Goal: Information Seeking & Learning: Find specific fact

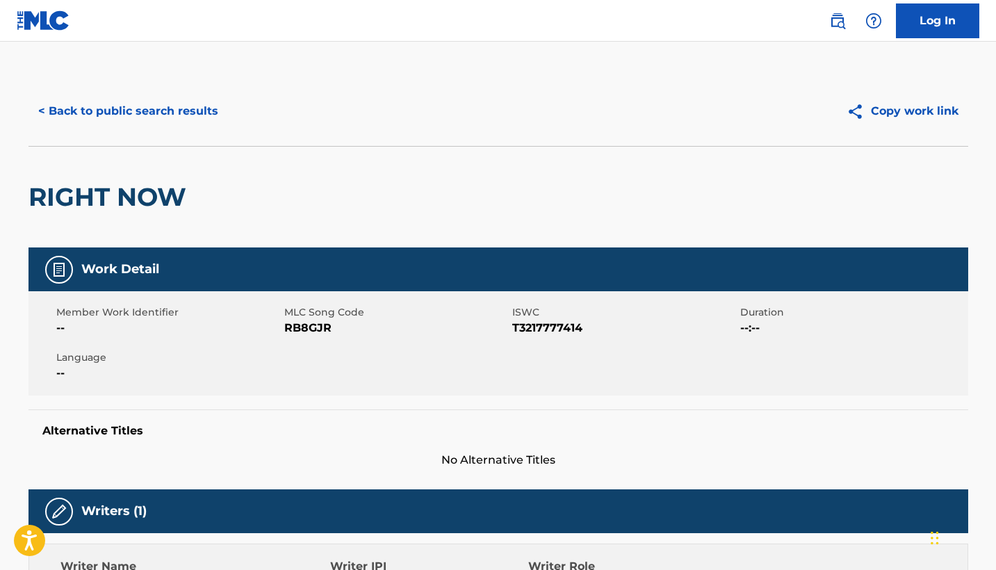
click at [153, 113] on button "< Back to public search results" at bounding box center [129, 111] width 200 height 35
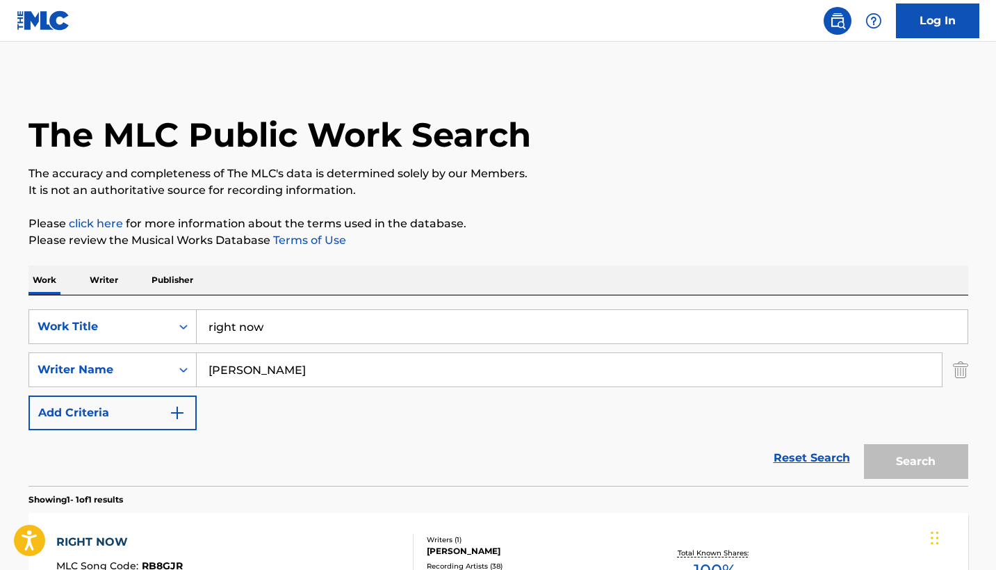
scroll to position [107, 0]
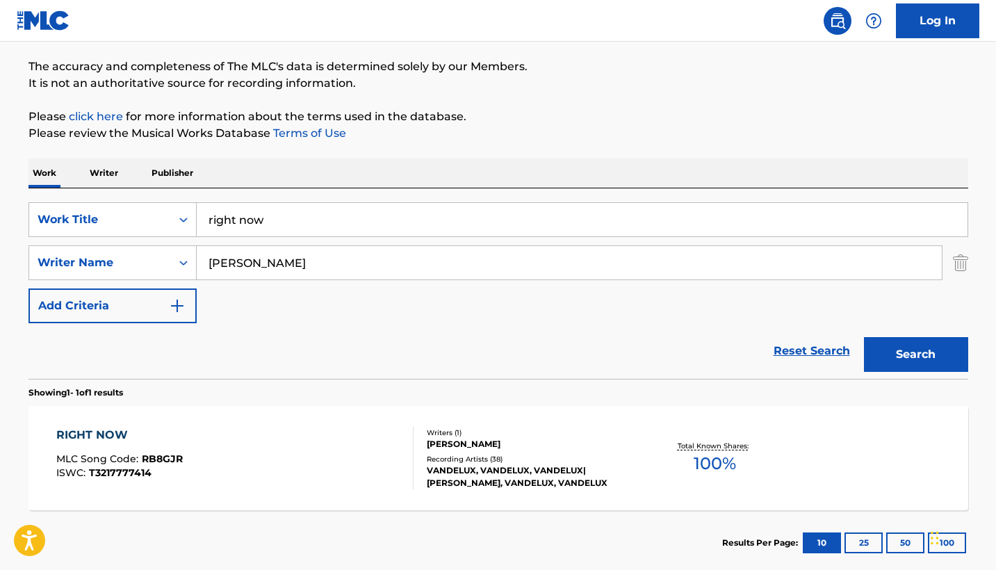
click at [402, 213] on input "right now" at bounding box center [582, 219] width 771 height 33
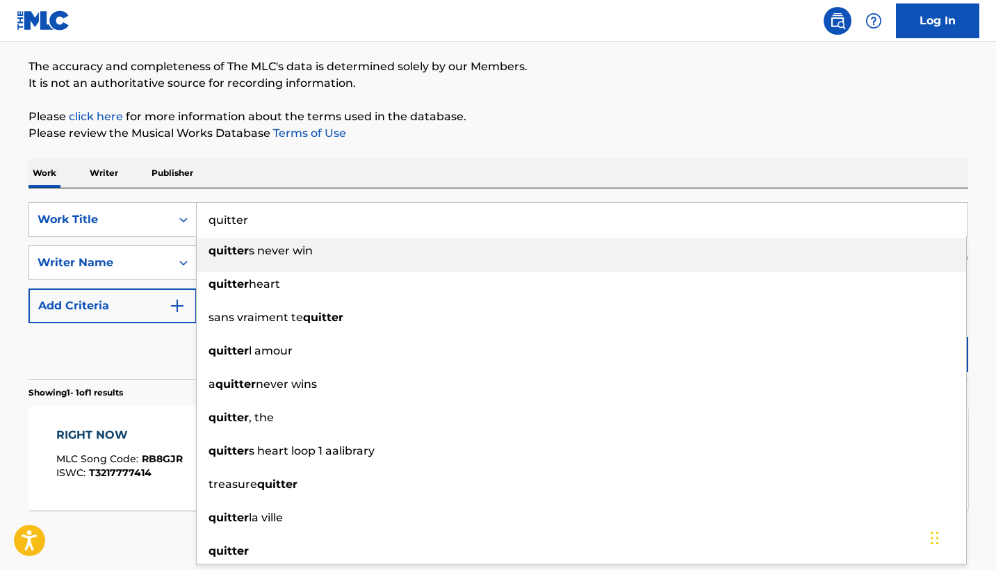
type input "quitter"
click at [478, 144] on div "The MLC Public Work Search The accuracy and completeness of The MLC's data is d…" at bounding box center [498, 272] width 973 height 606
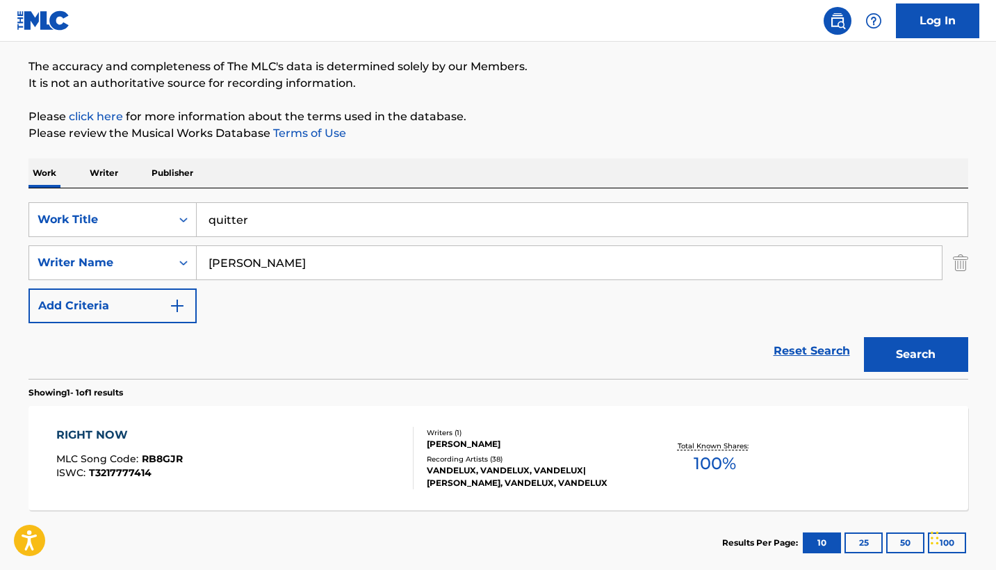
click at [368, 254] on input "[PERSON_NAME]" at bounding box center [569, 262] width 745 height 33
type input "[PERSON_NAME]"
click at [916, 355] on button "Search" at bounding box center [916, 354] width 104 height 35
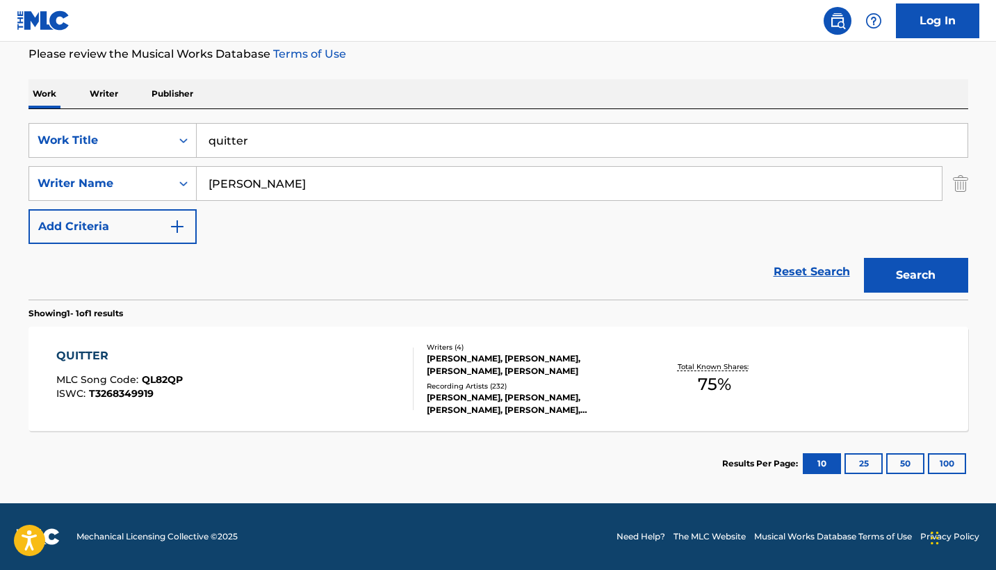
scroll to position [186, 0]
click at [768, 384] on div "Total Known Shares: 75 %" at bounding box center [715, 379] width 156 height 42
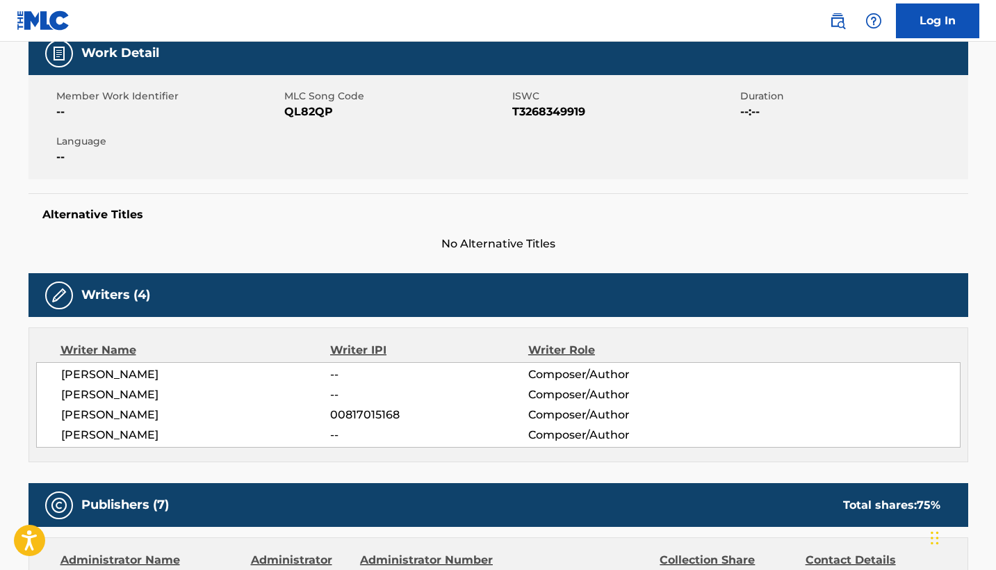
scroll to position [221, 0]
